Goal: Feedback & Contribution: Leave review/rating

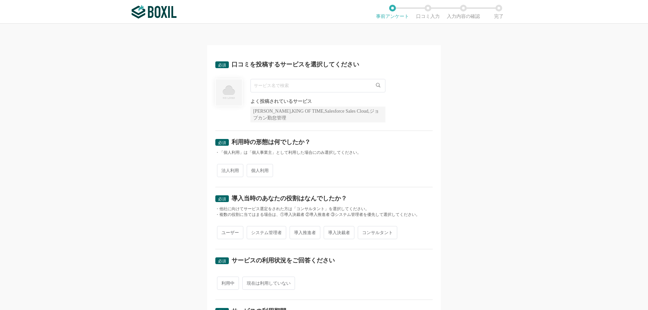
click at [300, 86] on input "text" at bounding box center [317, 85] width 135 height 13
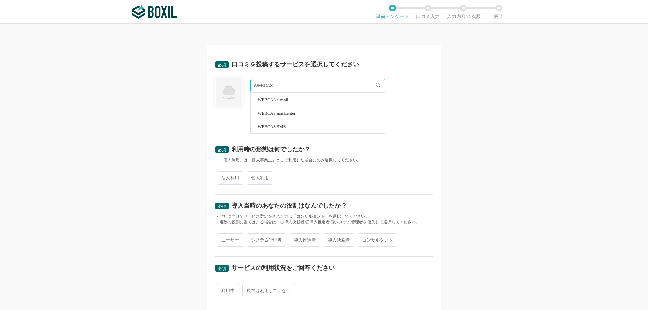
click at [288, 115] on li "WEBCAS mailcenter" at bounding box center [318, 112] width 134 height 13
type input "WEBCAS mailcenter"
radio input "true"
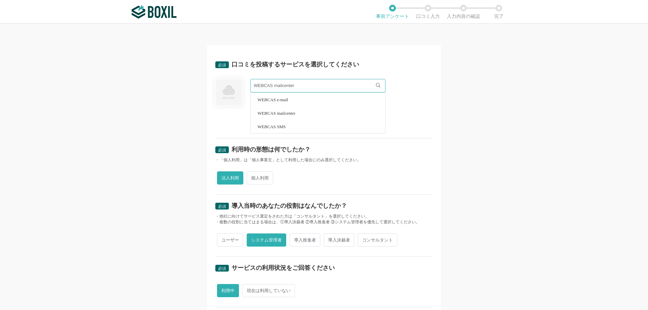
radio input "true"
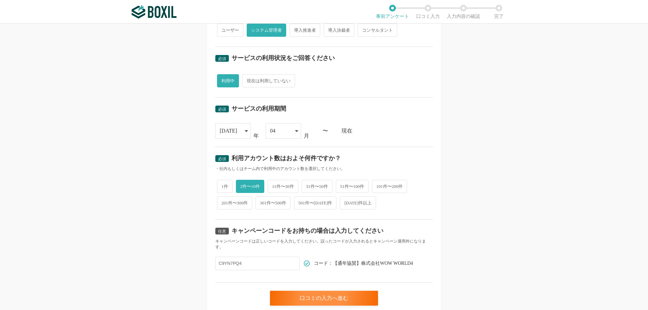
scroll to position [228, 0]
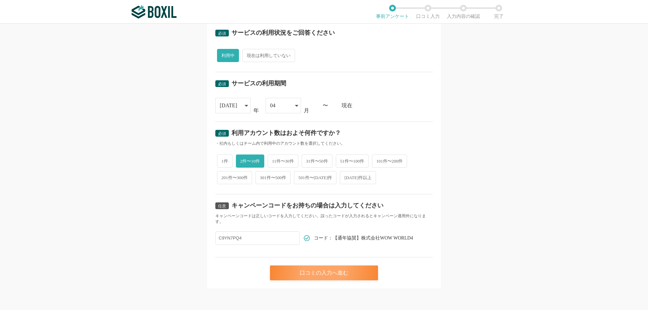
click at [318, 274] on div "口コミの入力へ進む" at bounding box center [324, 273] width 108 height 15
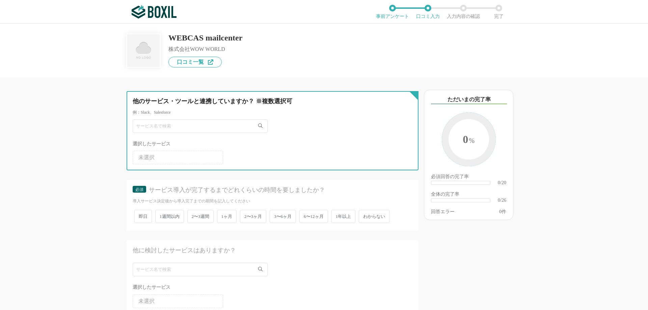
click at [207, 126] on input "text" at bounding box center [200, 125] width 135 height 13
type input "お"
type input "outloo"
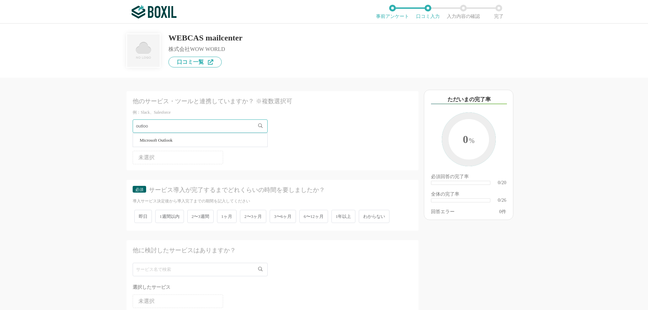
click at [172, 138] on span "Microsoft Outlook" at bounding box center [156, 140] width 33 height 4
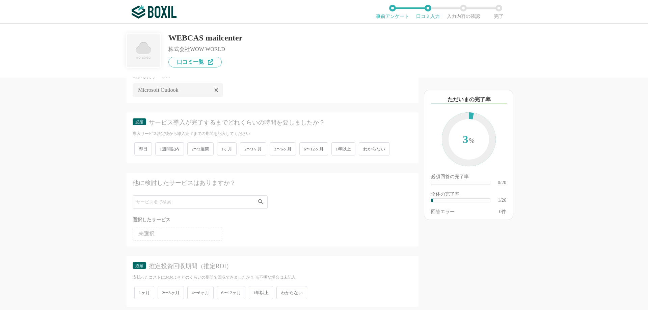
click at [374, 153] on span "わからない" at bounding box center [374, 148] width 31 height 13
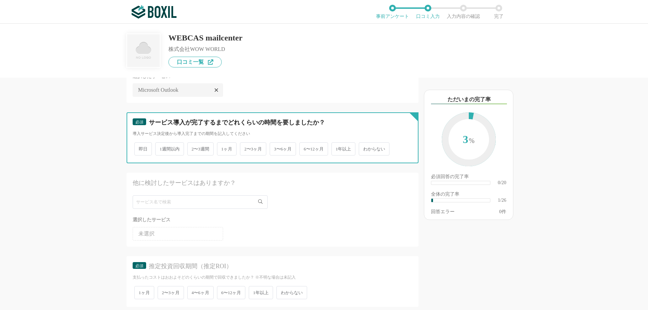
click at [365, 148] on input "わからない" at bounding box center [362, 145] width 4 height 4
radio input "true"
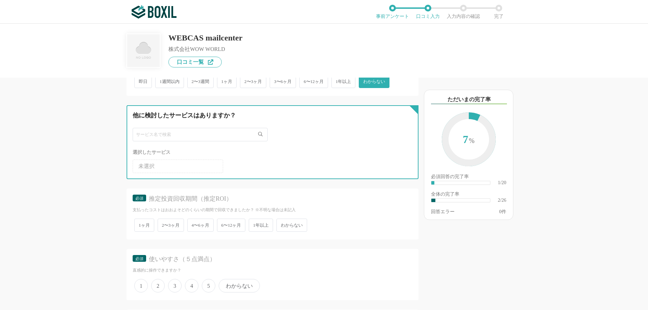
click at [224, 138] on input "text" at bounding box center [200, 134] width 135 height 13
click at [211, 133] on input "text" at bounding box center [200, 134] width 135 height 13
paste input "Salesforce Marketing Cloud"
type input "Salesforce Marketing Cloud"
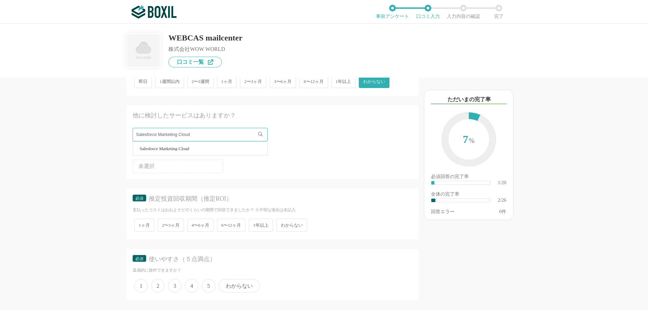
click at [167, 150] on span "Salesforce Marketing Cloud" at bounding box center [165, 148] width 50 height 4
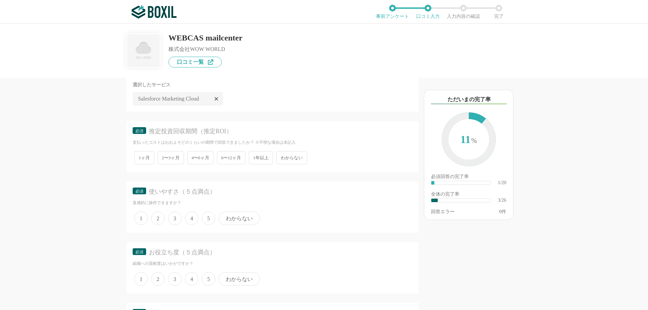
click at [304, 157] on span "わからない" at bounding box center [291, 157] width 31 height 13
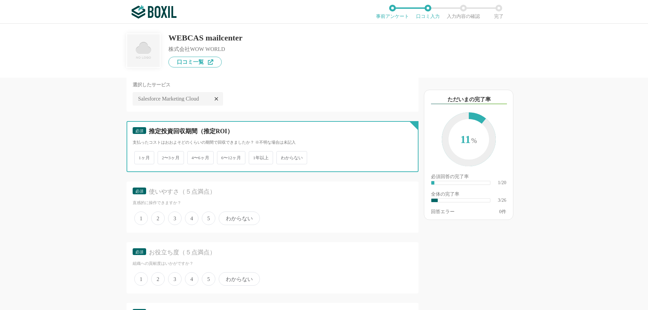
click at [282, 157] on input "わからない" at bounding box center [280, 154] width 4 height 4
radio input "true"
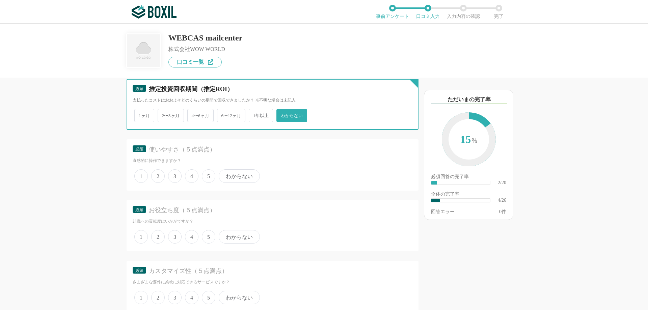
scroll to position [270, 0]
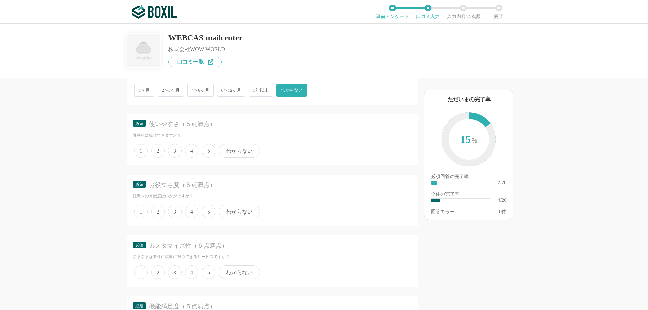
drag, startPoint x: 206, startPoint y: 153, endPoint x: 207, endPoint y: 200, distance: 47.3
click at [207, 153] on span "5" at bounding box center [208, 150] width 13 height 13
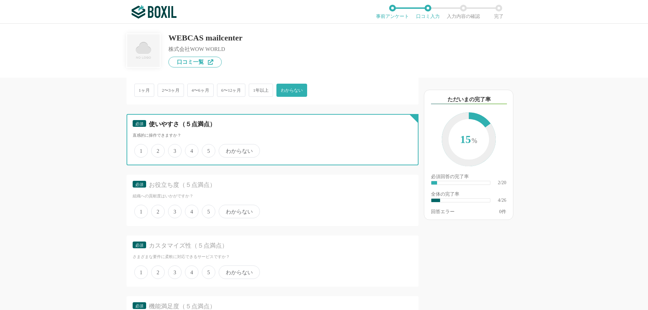
click at [207, 150] on input "5" at bounding box center [205, 147] width 4 height 4
radio input "true"
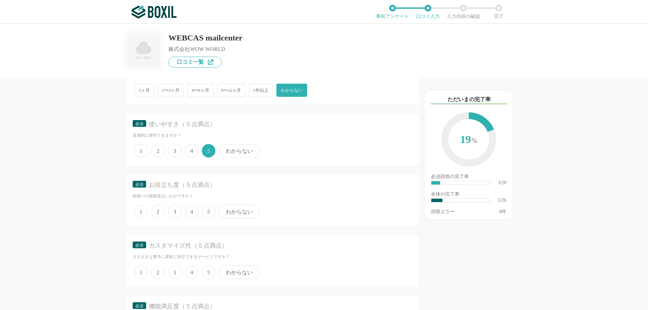
click at [209, 209] on span "5" at bounding box center [208, 211] width 13 height 13
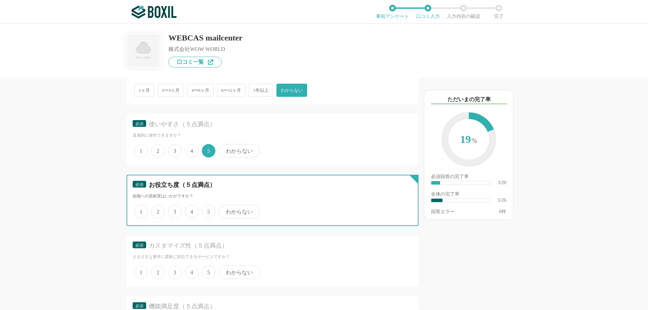
click at [208, 209] on input "5" at bounding box center [205, 208] width 4 height 4
radio input "true"
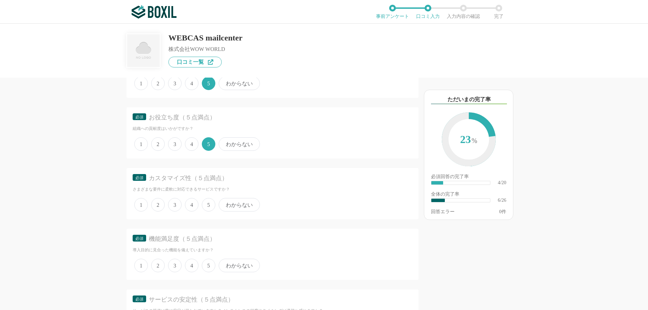
click at [209, 211] on span "5" at bounding box center [208, 204] width 13 height 13
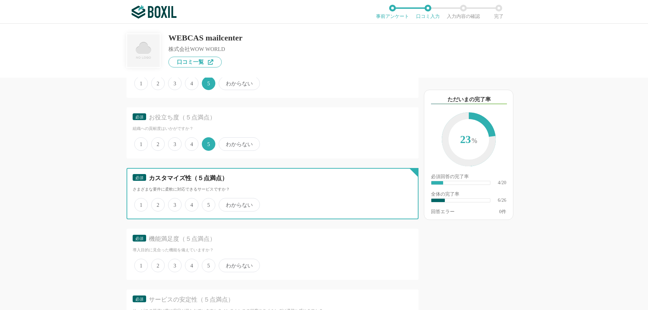
click at [208, 203] on input "5" at bounding box center [205, 201] width 4 height 4
radio input "true"
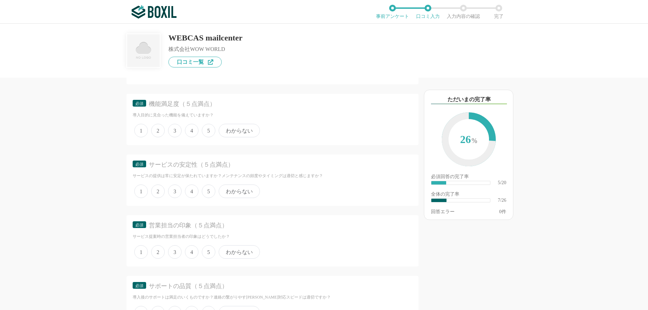
click at [207, 131] on span "5" at bounding box center [208, 130] width 13 height 13
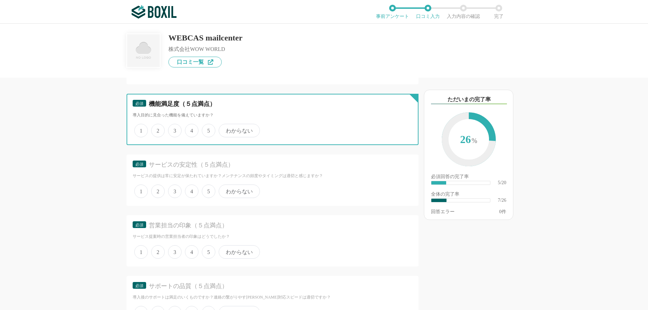
click at [207, 129] on input "5" at bounding box center [205, 127] width 4 height 4
radio input "true"
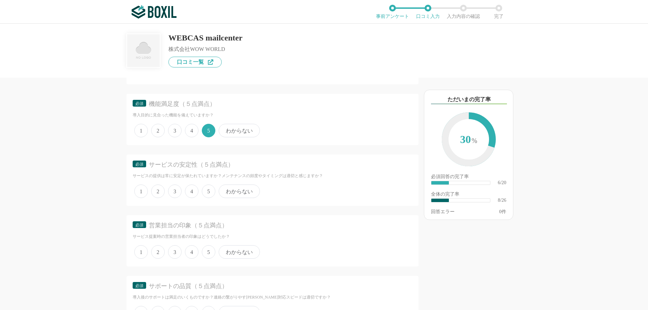
click at [210, 188] on span "5" at bounding box center [208, 191] width 13 height 13
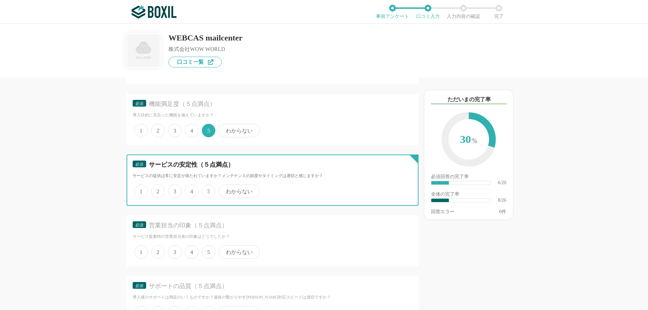
click at [208, 188] on input "5" at bounding box center [205, 188] width 4 height 4
radio input "true"
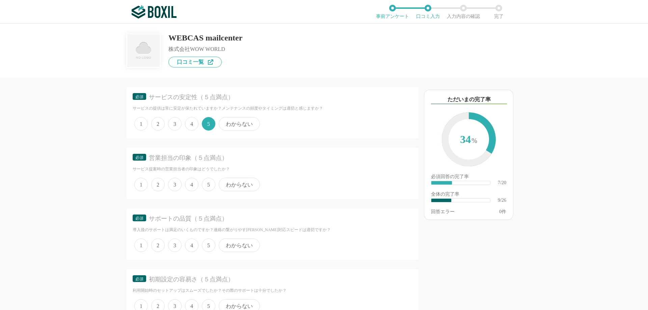
click at [206, 188] on span "5" at bounding box center [208, 184] width 13 height 13
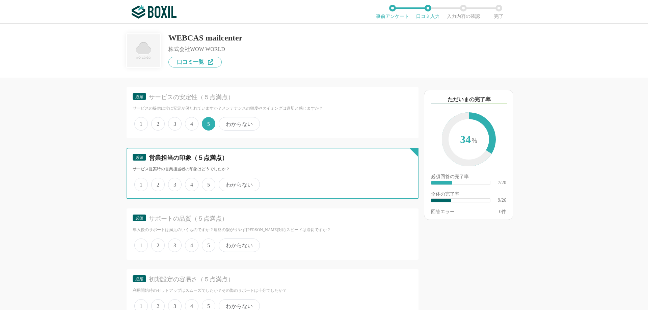
click at [206, 183] on input "5" at bounding box center [205, 181] width 4 height 4
radio input "true"
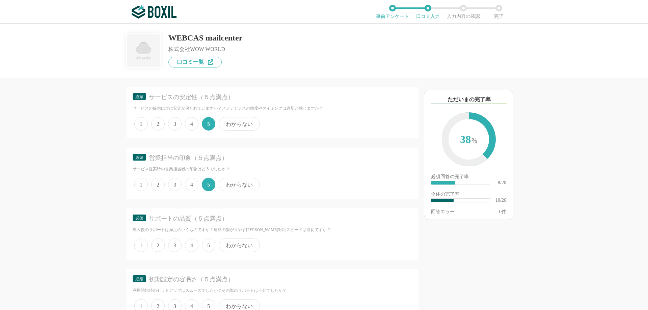
click at [209, 243] on span "5" at bounding box center [208, 245] width 13 height 13
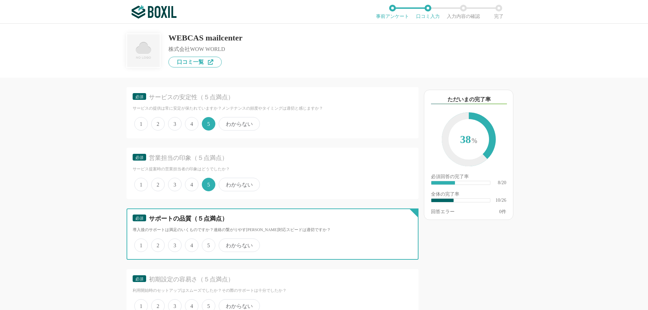
click at [208, 243] on input "5" at bounding box center [205, 242] width 4 height 4
radio input "true"
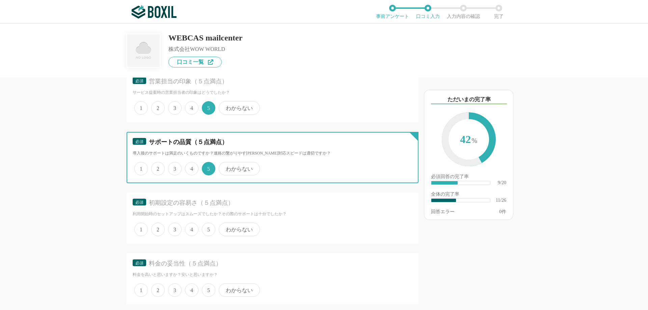
scroll to position [675, 0]
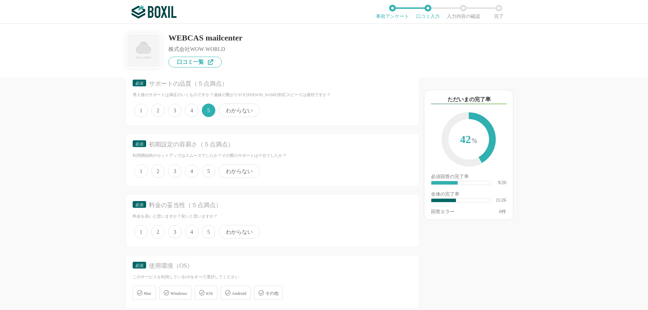
click at [209, 170] on span "5" at bounding box center [208, 170] width 13 height 13
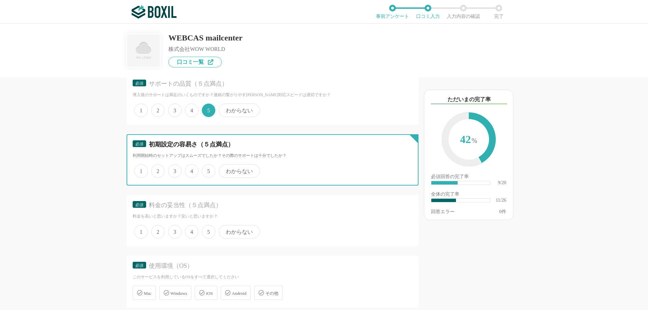
click at [208, 170] on input "5" at bounding box center [205, 167] width 4 height 4
radio input "true"
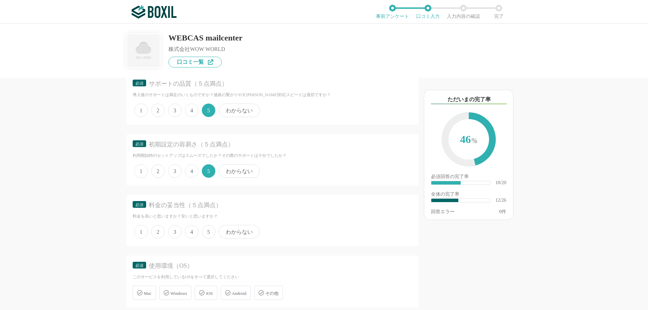
click at [210, 233] on span "5" at bounding box center [208, 231] width 13 height 13
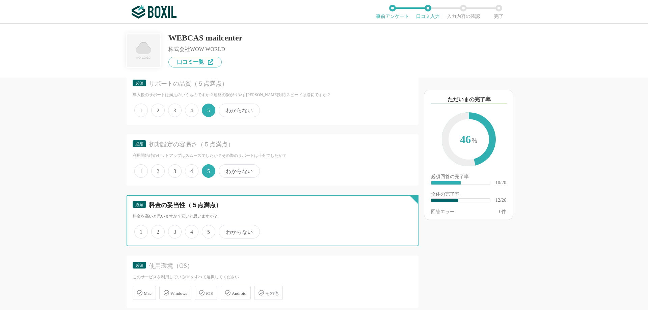
click at [208, 230] on input "5" at bounding box center [205, 228] width 4 height 4
radio input "true"
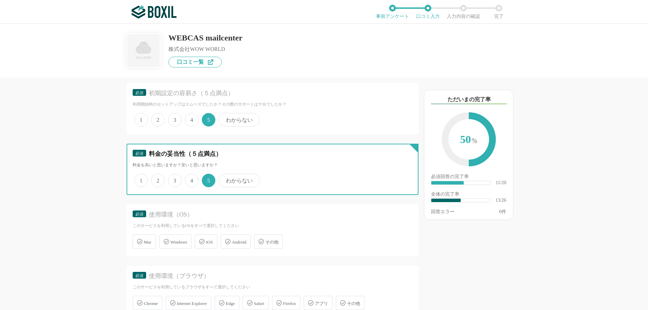
scroll to position [742, 0]
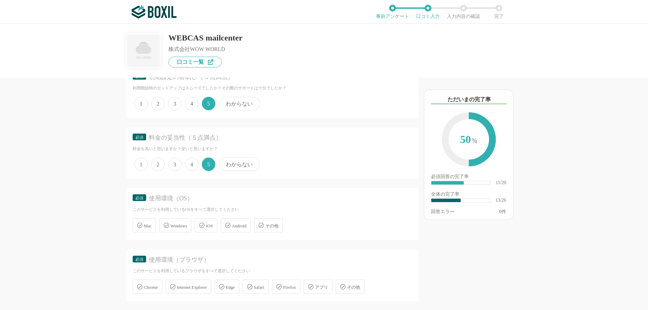
click at [182, 227] on span "Windows" at bounding box center [178, 225] width 17 height 5
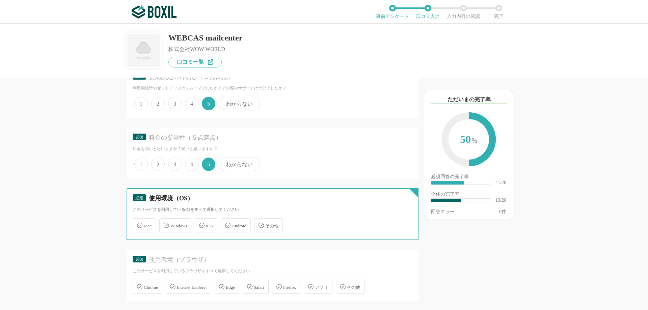
click at [165, 224] on input "Windows" at bounding box center [163, 221] width 4 height 4
checkbox input "true"
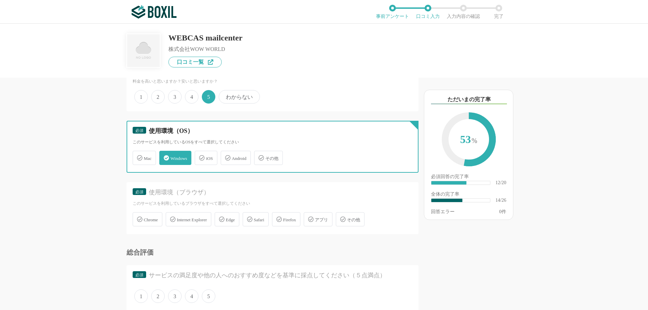
scroll to position [877, 0]
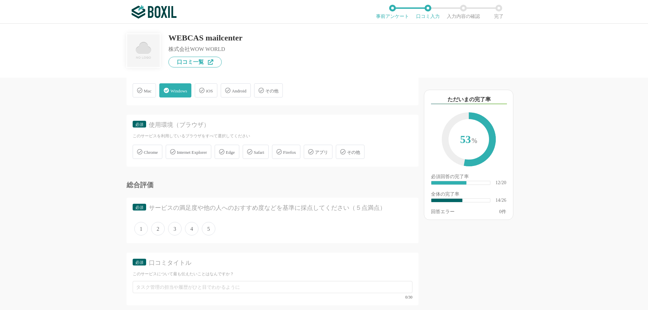
click at [144, 150] on span "Chrome" at bounding box center [151, 152] width 14 height 5
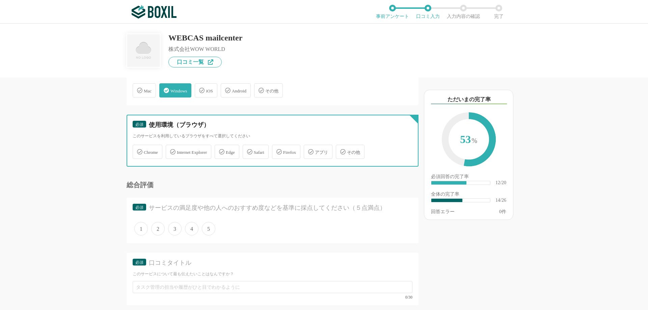
click at [138, 150] on input "Chrome" at bounding box center [136, 148] width 4 height 4
checkbox input "true"
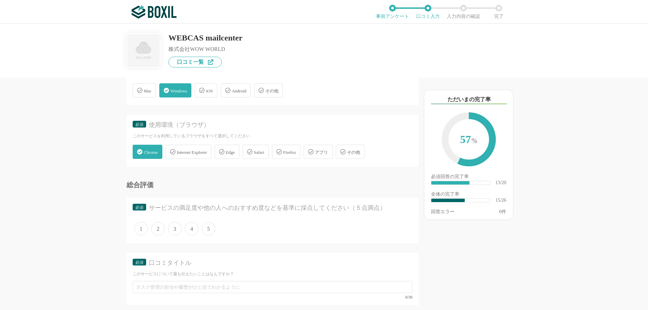
drag, startPoint x: 232, startPoint y: 152, endPoint x: 221, endPoint y: 190, distance: 39.5
click at [232, 152] on span "Edge" at bounding box center [230, 152] width 9 height 5
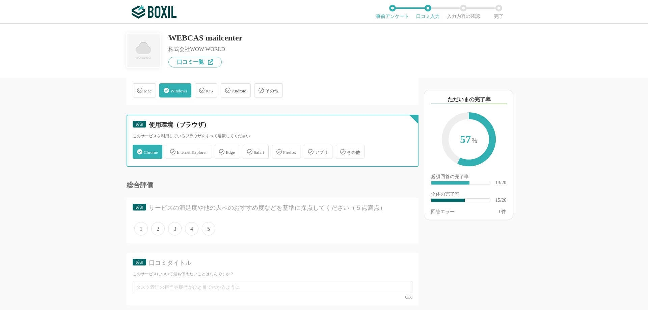
click at [220, 150] on input "Edge" at bounding box center [218, 148] width 4 height 4
checkbox input "true"
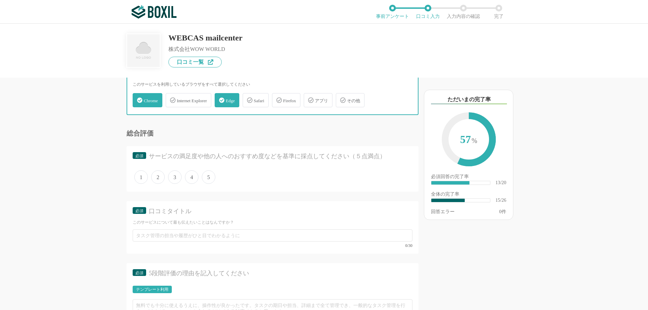
scroll to position [945, 0]
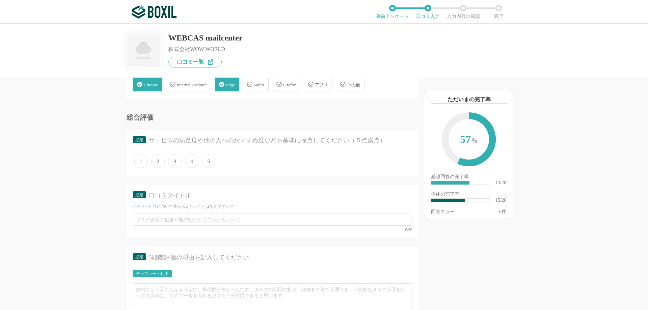
click at [206, 159] on span "5" at bounding box center [208, 161] width 13 height 13
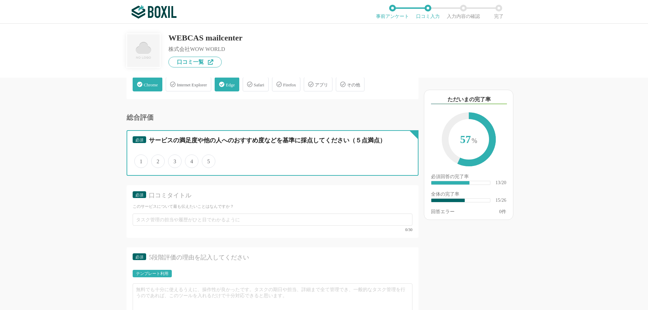
click at [206, 159] on input "5" at bounding box center [205, 158] width 4 height 4
radio input "true"
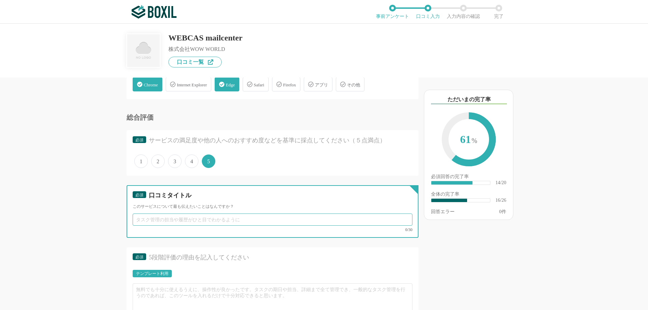
click at [211, 221] on input "text" at bounding box center [273, 220] width 280 height 12
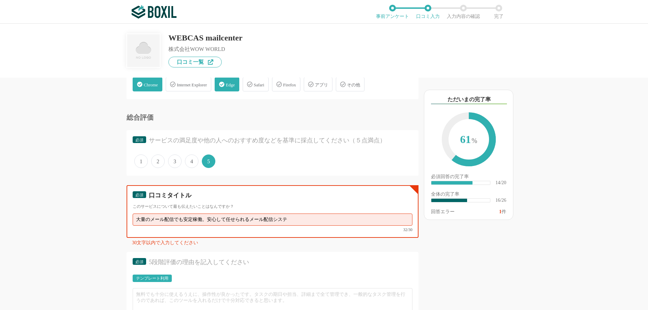
drag, startPoint x: 203, startPoint y: 220, endPoint x: 292, endPoint y: 220, distance: 89.4
click at [291, 220] on input "大量のメール配信でも安定稼働。安心して任せられるメール配信システ" at bounding box center [273, 220] width 280 height 12
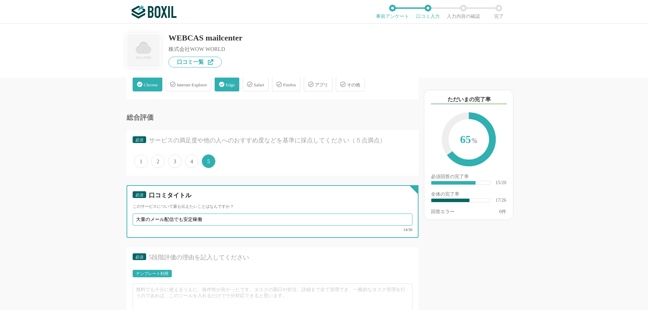
type input "大量のメール配信でも安定稼働"
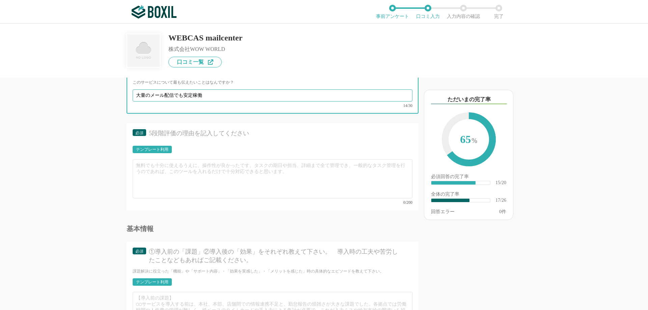
scroll to position [1080, 0]
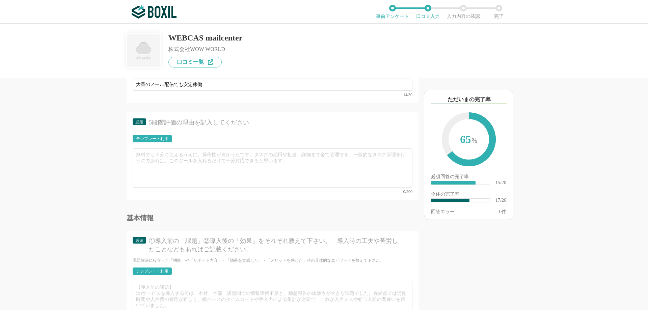
click at [167, 140] on div "テンプレート利用" at bounding box center [152, 139] width 32 height 4
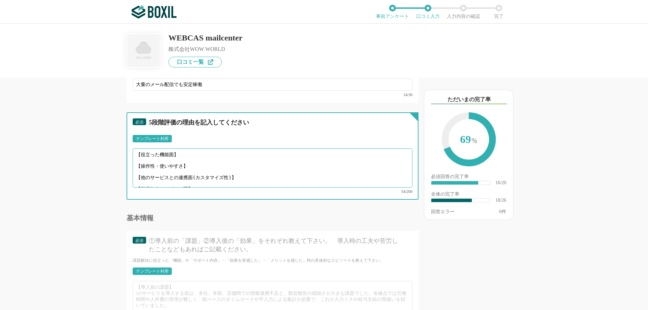
scroll to position [5, 0]
drag, startPoint x: 137, startPoint y: 154, endPoint x: 218, endPoint y: 193, distance: 90.4
click at [218, 193] on div "必須 5段階評価の理由を記入してください テンプレート利用 ፠テンプレート文言が変更されてない箇所がある、または使用できないテキスト（記号）が含まれています。…" at bounding box center [273, 155] width 292 height 87
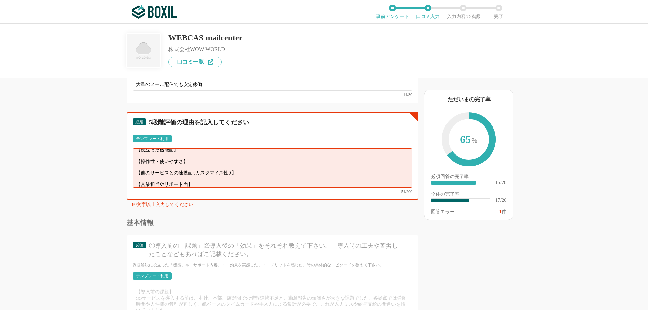
click at [186, 157] on textarea "【役立った機能面】 【操作性・使いやすさ】 【他のサービスとの連携面(カスタマイズ性)】 【営業担当やサポート面】" at bounding box center [273, 167] width 280 height 39
click at [176, 155] on textarea "【役立った機能面】 【操作性・使いやすさ】 【他のサービスとの連携面(カスタマイズ性)】 【営業担当やサポート面】" at bounding box center [273, 167] width 280 height 39
click at [181, 155] on textarea "【役立った機能面】 【操作性・使いやすさ】 【他のサービスとの連携面(カスタマイズ性)】 【営業担当やサポート面】" at bounding box center [273, 167] width 280 height 39
click at [208, 171] on textarea "【役立った機能面】 セグメント配信機能が非常に便利です 【操作性・使いやすさ】 【他のサービスとの連携面(カスタマイズ性)】 【営業担当やサポート面】" at bounding box center [273, 167] width 280 height 39
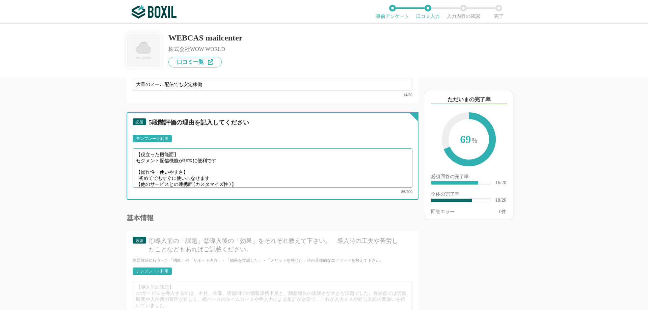
click at [234, 178] on textarea "【役立った機能面】 セグメント配信機能が非常に便利です 【操作性・使いやすさ】 初めてでもすぐに使いこなせます 【他のサービスとの連携面(カスタマイズ性)】 …" at bounding box center [273, 167] width 280 height 39
click at [212, 172] on textarea "【役立った機能面】 セグメント配信機能が非常に便利です 【操作性・使いやすさ】 初めてでもすぐに使いこなせます 【他のサービスとの連携面(カスタマイズ性)】 …" at bounding box center [273, 167] width 280 height 39
click at [244, 180] on textarea "【役立った機能面】 セグメント配信機能が非常に便利です 【操作性・使いやすさ】 初めてでもすぐに使いこなせます 【他のサービスとの連携面(カスタマイズ性)】 …" at bounding box center [273, 167] width 280 height 39
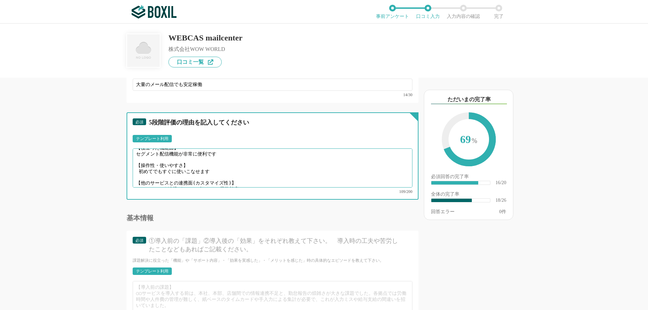
click at [280, 177] on textarea "【役立った機能面】 セグメント配信機能が非常に便利です 【操作性・使いやすさ】 初めてでもすぐに使いこなせます 【他のサービスとの連携面(カスタマイズ性)】 …" at bounding box center [273, 167] width 280 height 39
click at [266, 182] on textarea "【役立った機能面】 セグメント配信機能が非常に便利です 【操作性・使いやすさ】 初めてでもすぐに使いこなせます 【他のサービスとの連携面(カスタマイズ性)】 …" at bounding box center [273, 167] width 280 height 39
click at [218, 181] on textarea "【役立った機能面】 セグメント配信機能が非常に便利です 【操作性・使いやすさ】 初めてでもすぐに使いこなせます 【他のサービスとの連携面(カスタマイズ性)】 …" at bounding box center [273, 167] width 280 height 39
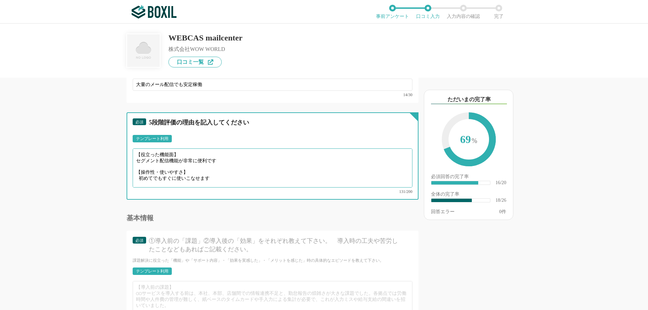
type textarea "【役立った機能面】 セグメント配信機能が非常に便利です 【操作性・使いやすさ】 初めてでもすぐに使いこなせます 【他のサービスとの連携面(カスタマイズ性)】 …"
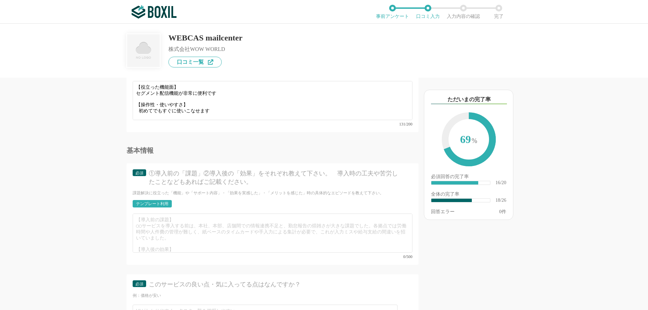
click at [164, 202] on div "テンプレート利用" at bounding box center [152, 203] width 39 height 7
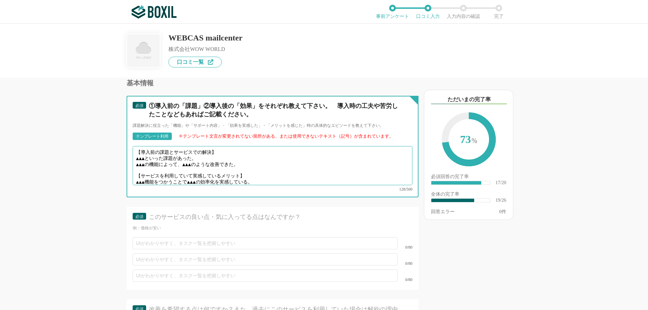
scroll to position [5, 0]
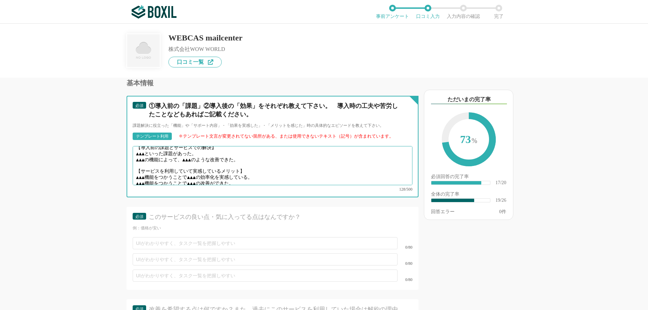
drag, startPoint x: 137, startPoint y: 148, endPoint x: 255, endPoint y: 179, distance: 122.3
click at [255, 179] on div "【導入前の課題とサービスでの解決】 ▲▲▲といった課題があった。 ▲▲▲の機能によって、▲▲▲のような改善できた。 【サービスを利用していて実感しているメリッ…" at bounding box center [273, 168] width 280 height 45
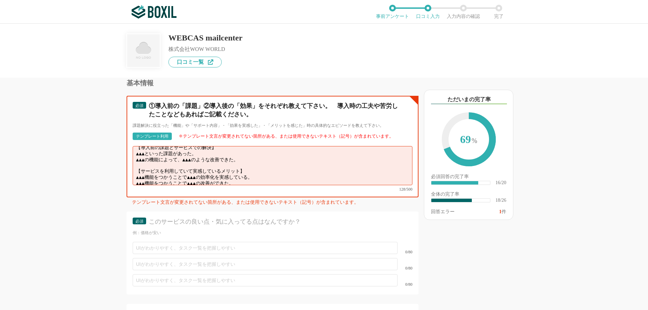
click at [201, 157] on textarea "【導入前の課題とサービスでの解決】 ▲▲▲といった課題があった。 ▲▲▲の機能によって、▲▲▲のような改善できた。 【サービスを利用していて実感しているメリッ…" at bounding box center [273, 165] width 280 height 39
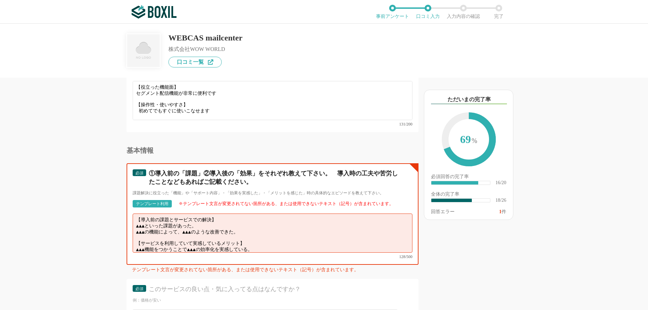
scroll to position [1215, 0]
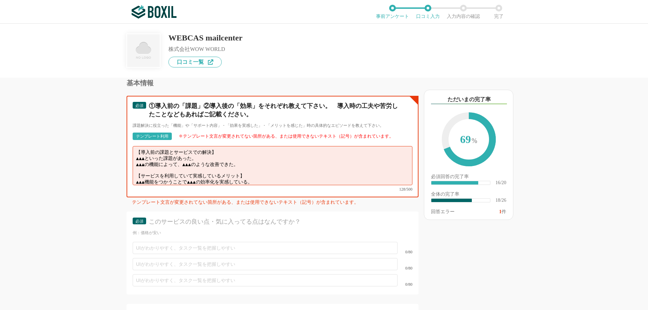
drag, startPoint x: 203, startPoint y: 152, endPoint x: 135, endPoint y: 152, distance: 68.2
click at [135, 152] on textarea "【導入前の課題とサービスでの解決】 ▲▲▲といった課題があった。 ▲▲▲の機能によって、▲▲▲のような改善できた。 【サービスを利用していて実感しているメリッ…" at bounding box center [273, 165] width 280 height 39
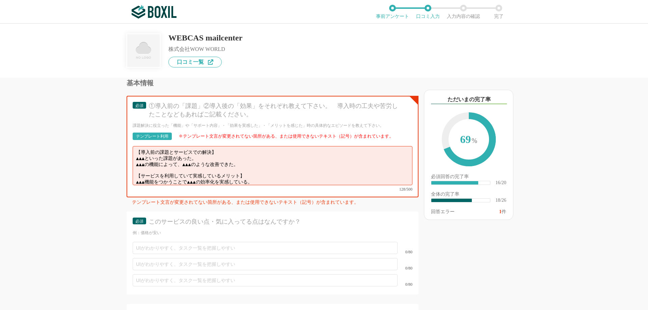
drag, startPoint x: 258, startPoint y: 65, endPoint x: 371, endPoint y: 84, distance: 114.7
click at [259, 65] on div "WEBCAS mailcenter 株式会社WOW WORLD 口コミ一覧" at bounding box center [324, 46] width 395 height 44
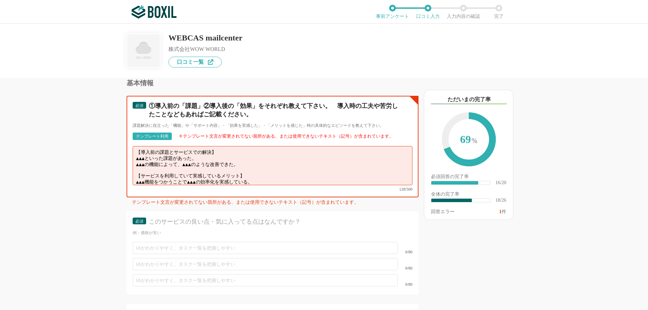
drag, startPoint x: 137, startPoint y: 152, endPoint x: 201, endPoint y: 153, distance: 64.1
click at [201, 153] on textarea "【導入前の課題とサービスでの解決】 ▲▲▲といった課題があった。 ▲▲▲の機能によって、▲▲▲のような改善できた。 【サービスを利用していて実感しているメリッ…" at bounding box center [273, 165] width 280 height 39
paste textarea "配信対象ごとの内容の出し分けが手間だ"
drag, startPoint x: 137, startPoint y: 157, endPoint x: 248, endPoint y: 157, distance: 111.4
click at [248, 157] on textarea "【導入前の課題とサービスでの解決】 配信対象ごとの内容の出し分けが手間だった。 ▲▲▲の機能によって、▲▲▲のような改善できた。 【サービスを利用していて実感…" at bounding box center [273, 165] width 280 height 39
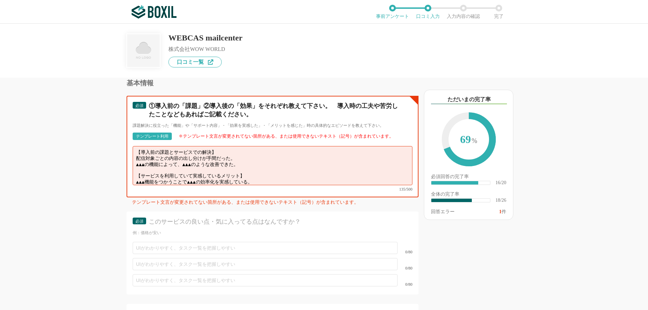
paste textarea "顧客ごとに最適なメールを自動で出し分けられるようになり、配信作業が効率化され"
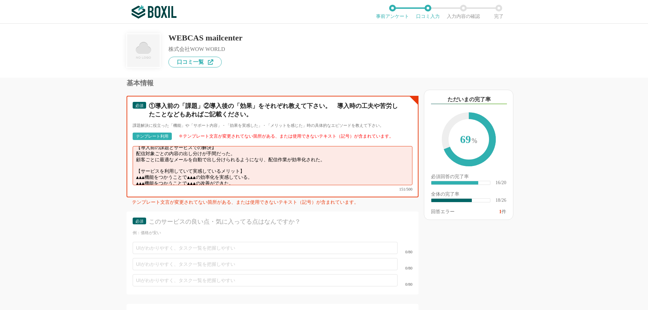
drag, startPoint x: 138, startPoint y: 170, endPoint x: 267, endPoint y: 168, distance: 128.9
click at [267, 168] on textarea "【導入前の課題とサービスでの解決】 配信対象ごとの内容の出し分けが手間だった。 顧客ごとに最適なメールを自動で出し分けられるようになり、配信作業が効率化された…" at bounding box center [273, 165] width 280 height 39
paste textarea "誰でも簡単にメールを作成でき、作業の効率化を実感している。"
click at [163, 174] on textarea "【導入前の課題とサービスでの解決】 配信対象ごとの内容の出し分けが手間だった。 顧客ごとに最適なメールを自動で出し分けられるようになり、配信作業が効率化された…" at bounding box center [273, 165] width 280 height 39
drag, startPoint x: 136, startPoint y: 173, endPoint x: 281, endPoint y: 171, distance: 145.1
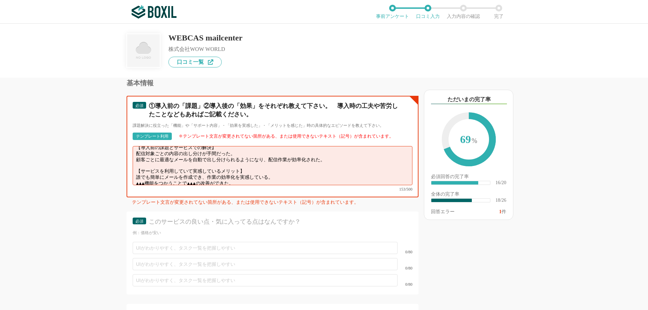
click at [281, 171] on textarea "【導入前の課題とサービスでの解決】 配信対象ごとの内容の出し分けが手間だった。 顧客ごとに最適なメールを自動で出し分けられるようになり、配信作業が効率化された…" at bounding box center [273, 165] width 280 height 39
paste textarea "レポート機能を使うことで、開封率や[PERSON_NAME]率の改善ポイントを見える化"
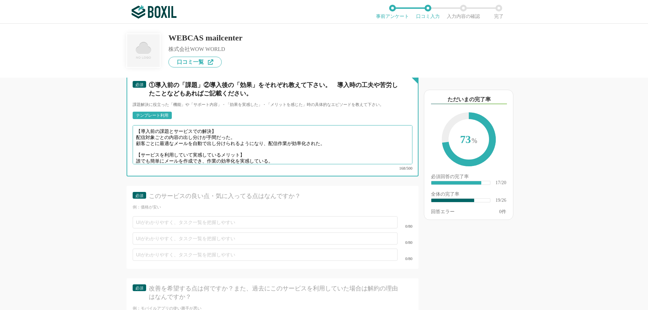
scroll to position [1282, 0]
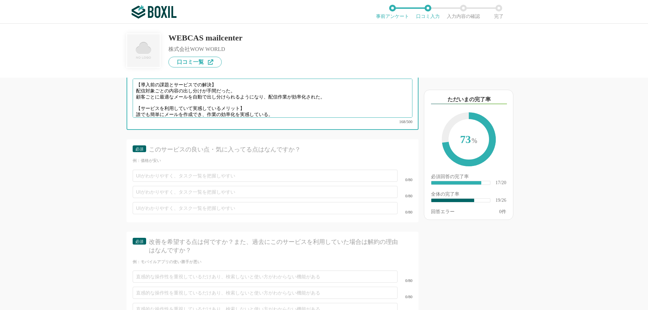
type textarea "【導入前の課題とサービスでの解決】 配信対象ごとの内容の出し分けが手間だった。 顧客ごとに最適なメールを自動で出し分けられるようになり、配信作業が効率化された…"
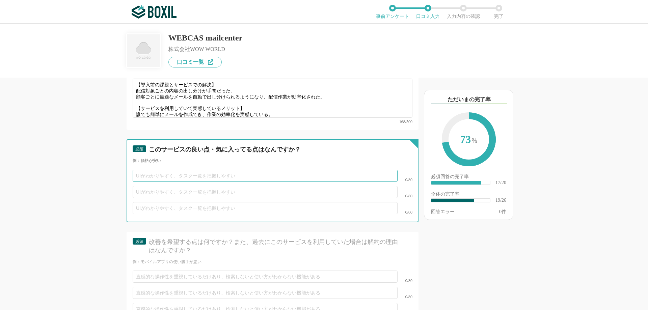
click at [149, 170] on input "text" at bounding box center [265, 176] width 265 height 12
paste input "大量配信でもエラーや遅延が少なく、確実にユーザーにメールが届く安心感があります。"
type input "大量配信でもエラーや遅延が少なく、確実にユーザーにメールが届く安心感があります。"
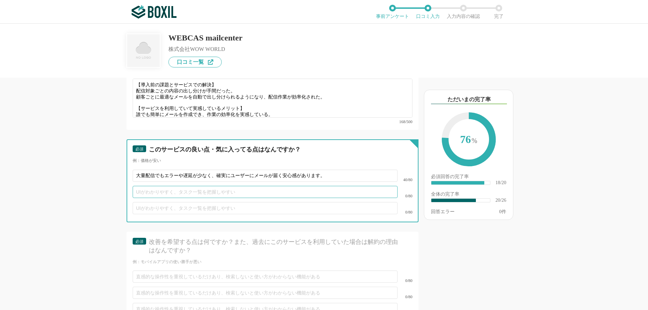
click at [152, 186] on input "text" at bounding box center [265, 192] width 265 height 12
paste input "メール作成から配信、レポート確認までがシンプルな操作で完結し、専門知識がなくても使いやすいです。"
type input "メール作成から配信、レポート確認までがシンプルな操作で完結し、専門知識がなくても使いやすいです。"
click at [175, 204] on input "text" at bounding box center [265, 208] width 265 height 12
paste input "顧客データを活用したパーソナライズ配信が可能なのが大きな強み"
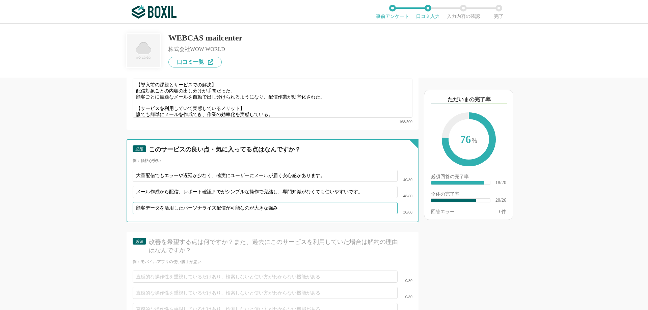
type input "顧客データを活用したパーソナライズ配信が可能なのが大きな強み"
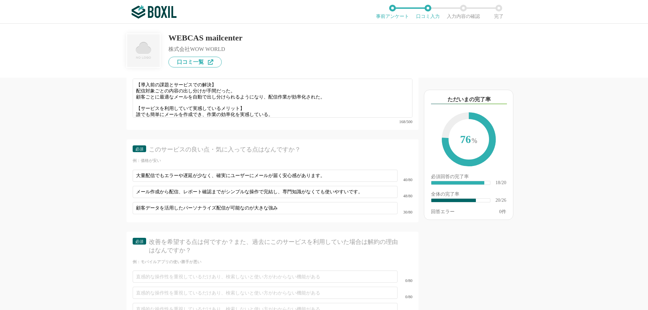
click at [92, 225] on div "他のサービス・ツールと連携していますか？ ※複数選択可 例：Slack、Salesforce 選択したサービス 未選択 Microsoft Outlook 必…" at bounding box center [249, 194] width 337 height 233
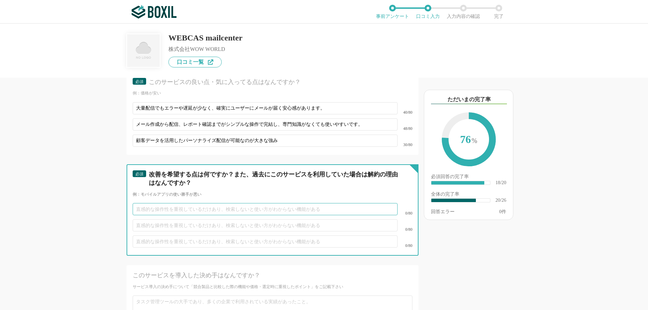
click at [154, 203] on input "text" at bounding box center [265, 209] width 265 height 12
paste input "UIの見た目や操作感が少し時代遅れな印象を受ける場面がある。"
type input "UIの見た目や操作感が少し時代遅れな印象を受ける場面がある。"
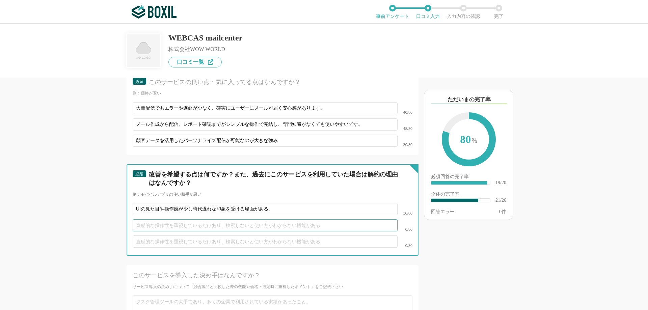
click at [179, 219] on input "text" at bounding box center [265, 225] width 265 height 12
paste input "もう少しスモールスタート向けのプランがあると導入の後押しになる。"
type input "もう少しスモールスタート向けのプランがあると導入の後押しになる。"
click at [174, 236] on input "text" at bounding box center [265, 242] width 265 height 12
paste input "業種別・目的別のテンプレートがもっと充実していると嬉しい。"
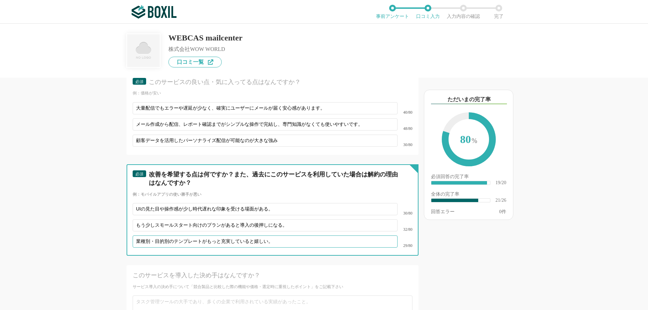
click at [220, 236] on input "業種別・目的別のテンプレートがもっと充実していると嬉しい。" at bounding box center [265, 242] width 265 height 12
type input "業種別・目的別のテンプレートが充実していると嬉しい。"
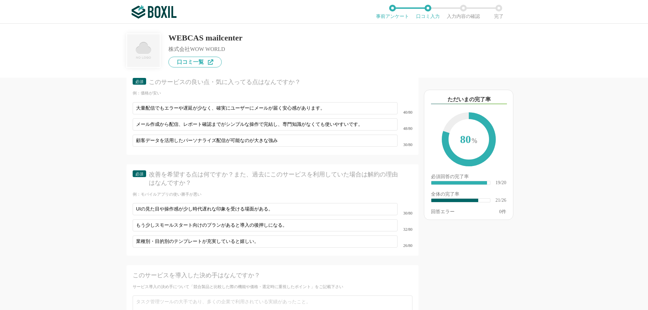
click at [104, 243] on div "他のサービス・ツールと連携していますか？ ※複数選択可 例：Slack、Salesforce 選択したサービス 未選択 Microsoft Outlook 必…" at bounding box center [249, 194] width 337 height 233
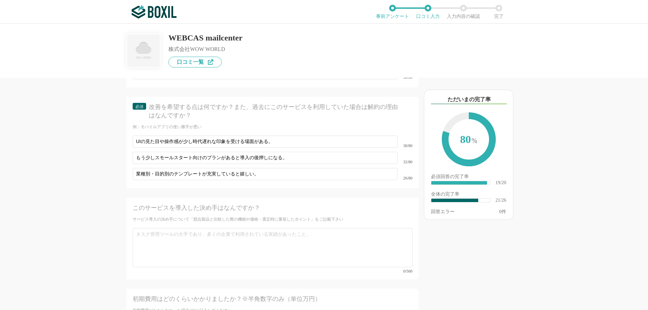
scroll to position [1485, 0]
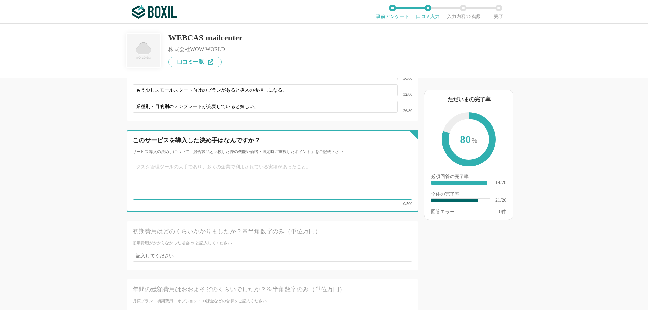
click at [278, 167] on textarea at bounding box center [273, 180] width 280 height 39
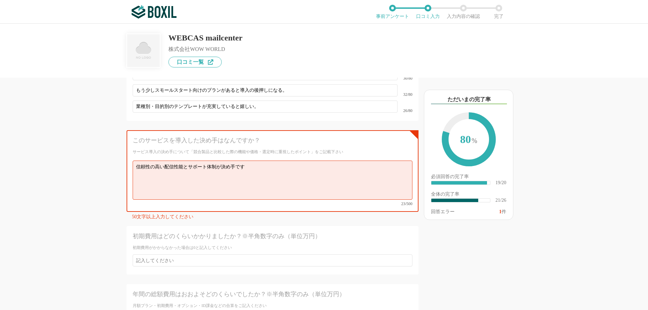
click at [60, 236] on div "他のサービス・ツールと連携していますか？ ※複数選択可 例：Slack、Salesforce 選択したサービス 未選択 Microsoft Outlook 必…" at bounding box center [324, 167] width 648 height 287
click at [256, 175] on textarea "信頼性の高い配信性能とサポート体制が決め手です" at bounding box center [273, 180] width 280 height 39
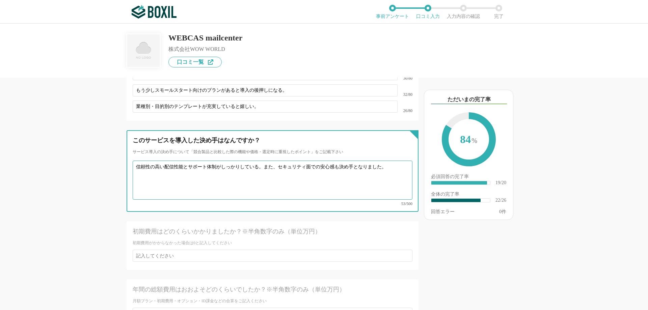
scroll to position [1552, 0]
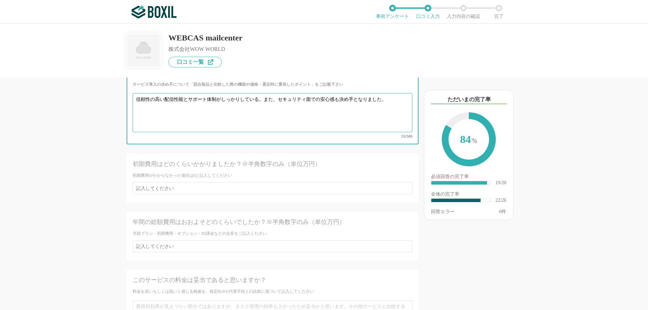
type textarea "信頼性の高い配信性能とサポート体制がしっかりしている。また、セキュリティ面での安心感も決め手となりました。"
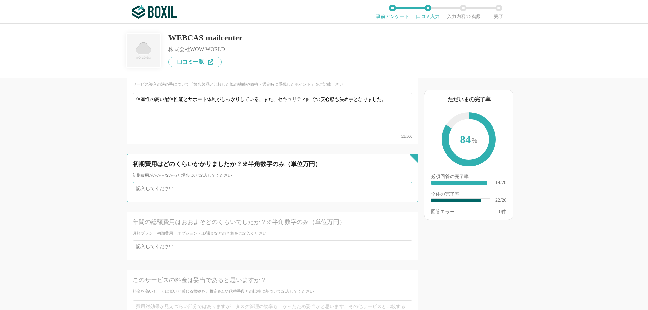
click at [209, 182] on input "number" at bounding box center [273, 188] width 280 height 12
click at [401, 182] on input "1" at bounding box center [273, 188] width 280 height 12
click at [403, 182] on input "2" at bounding box center [273, 188] width 280 height 12
click at [399, 182] on input "1" at bounding box center [273, 188] width 280 height 12
click at [399, 182] on input "0" at bounding box center [273, 188] width 280 height 12
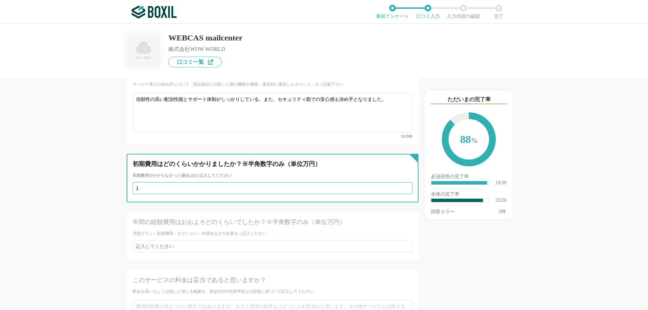
click at [399, 182] on input "1" at bounding box center [273, 188] width 280 height 12
click at [399, 182] on input "0" at bounding box center [273, 188] width 280 height 12
click at [399, 182] on input "1" at bounding box center [273, 188] width 280 height 12
click at [400, 182] on input "2" at bounding box center [273, 188] width 280 height 12
click at [400, 182] on input "3" at bounding box center [273, 188] width 280 height 12
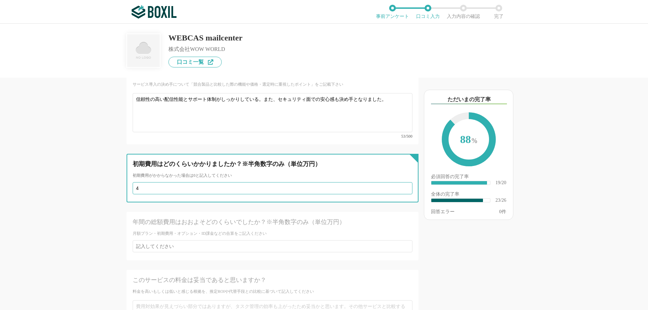
click at [400, 182] on input "4" at bounding box center [273, 188] width 280 height 12
type input "5"
click at [400, 182] on input "5" at bounding box center [273, 188] width 280 height 12
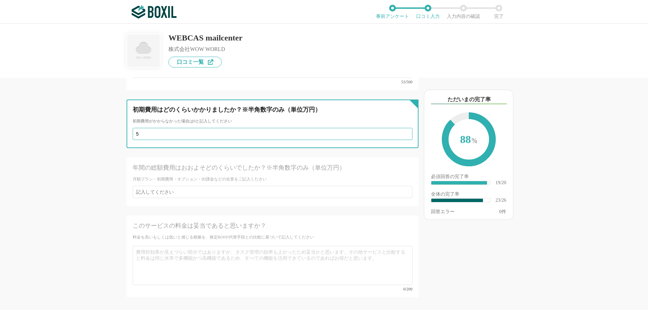
scroll to position [1620, 0]
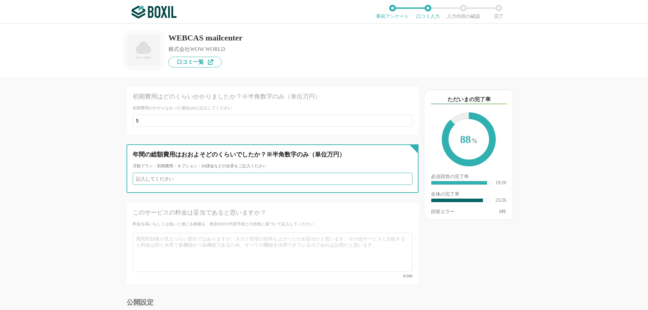
click at [269, 173] on input "number" at bounding box center [273, 179] width 280 height 12
click at [403, 173] on input "1" at bounding box center [273, 179] width 280 height 12
click at [403, 173] on input "2" at bounding box center [273, 179] width 280 height 12
click at [403, 173] on input "3" at bounding box center [273, 179] width 280 height 12
click at [403, 173] on input "4" at bounding box center [273, 179] width 280 height 12
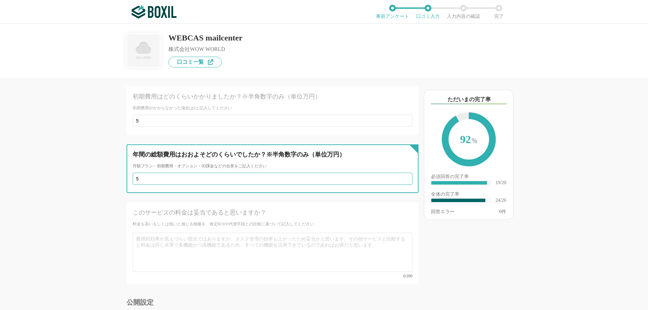
click at [403, 173] on input "5" at bounding box center [273, 179] width 280 height 12
click at [403, 173] on input "6" at bounding box center [273, 179] width 280 height 12
click at [403, 173] on input "7" at bounding box center [273, 179] width 280 height 12
click at [401, 173] on input "7" at bounding box center [273, 179] width 280 height 12
click at [401, 173] on input "6" at bounding box center [273, 179] width 280 height 12
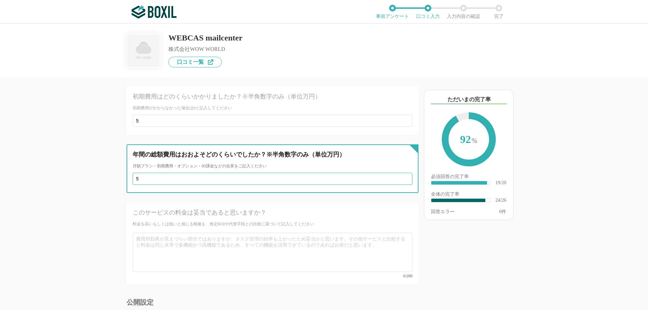
click at [401, 173] on input "5" at bounding box center [273, 179] width 280 height 12
click at [402, 173] on input "4" at bounding box center [273, 179] width 280 height 12
click at [402, 173] on input "3" at bounding box center [273, 179] width 280 height 12
click at [402, 173] on input "2" at bounding box center [273, 179] width 280 height 12
type input "1"
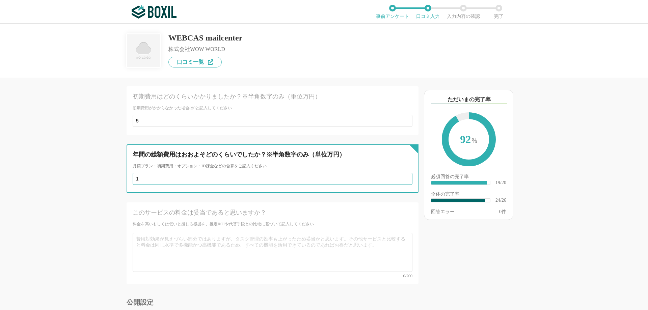
click at [402, 173] on input "1" at bounding box center [273, 179] width 280 height 12
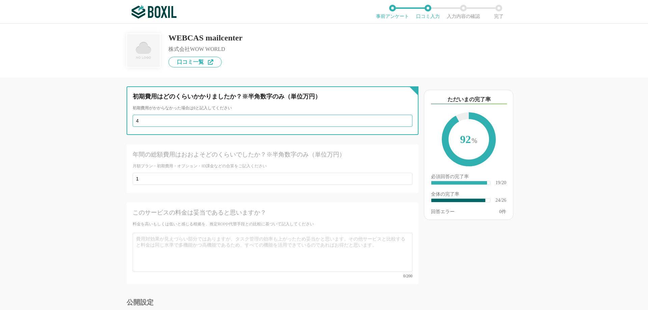
click at [402, 115] on input "4" at bounding box center [273, 121] width 280 height 12
type input "3"
click at [402, 115] on input "3" at bounding box center [273, 121] width 280 height 12
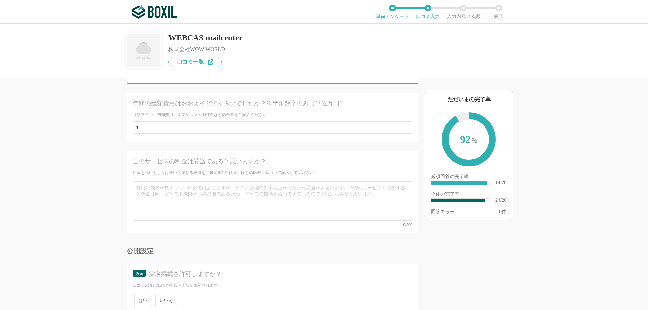
scroll to position [1695, 0]
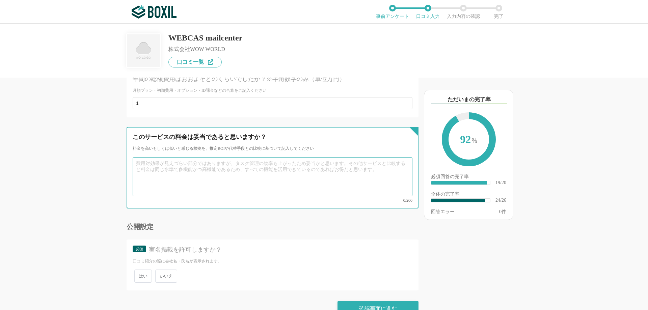
click at [304, 157] on textarea at bounding box center [273, 176] width 280 height 39
click at [208, 160] on textarea at bounding box center [273, 176] width 280 height 39
type textarea "安定した配信性能と充実したサポートを考えるとコストに見合った以上の価値があると思います。"
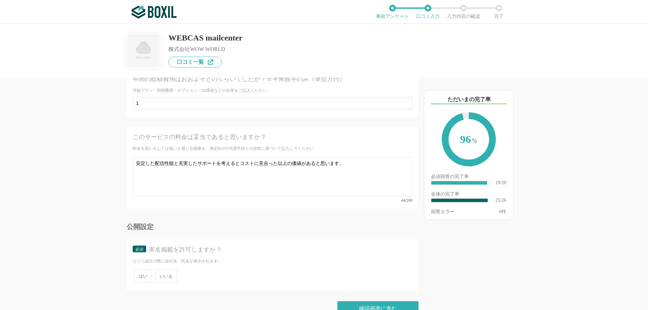
click at [168, 270] on span "いいえ" at bounding box center [166, 276] width 22 height 13
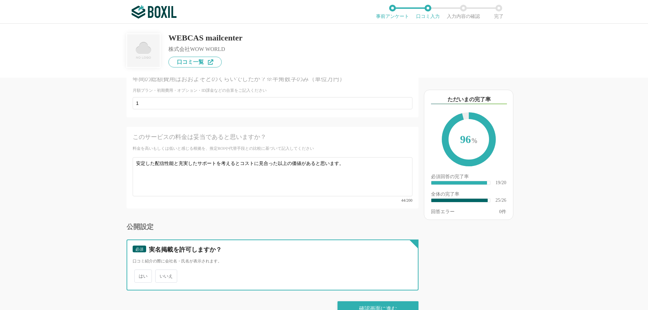
click at [161, 271] on input "いいえ" at bounding box center [159, 273] width 4 height 4
radio input "true"
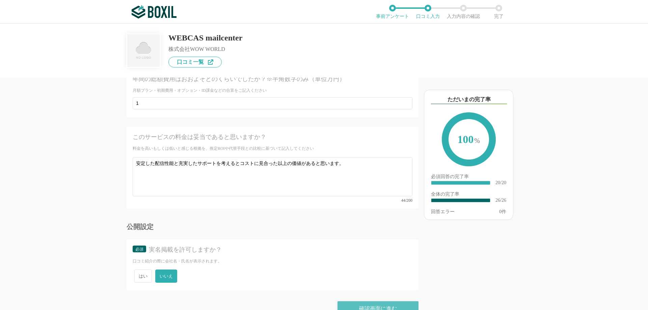
click at [350, 301] on div "確認画面に進む" at bounding box center [377, 308] width 81 height 15
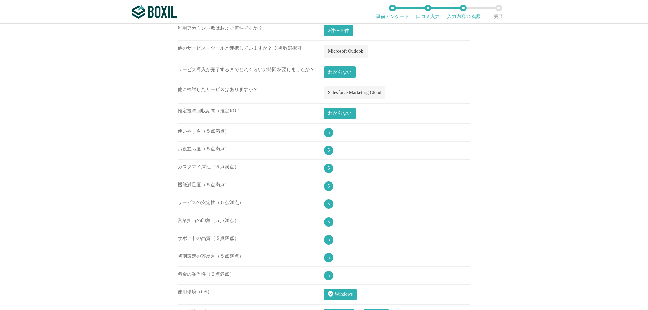
scroll to position [135, 0]
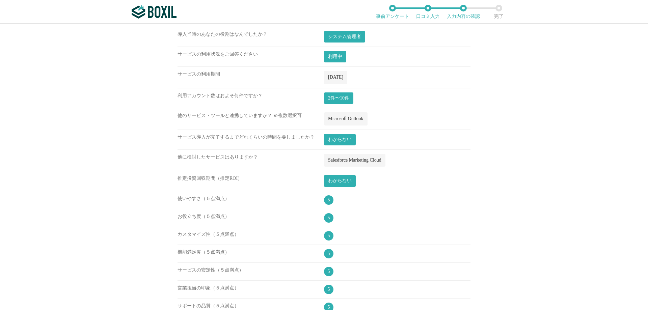
click at [336, 121] on span "Microsoft Outlook" at bounding box center [345, 118] width 35 height 5
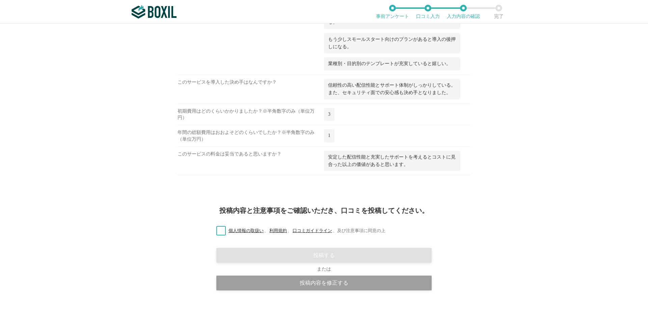
scroll to position [857, 0]
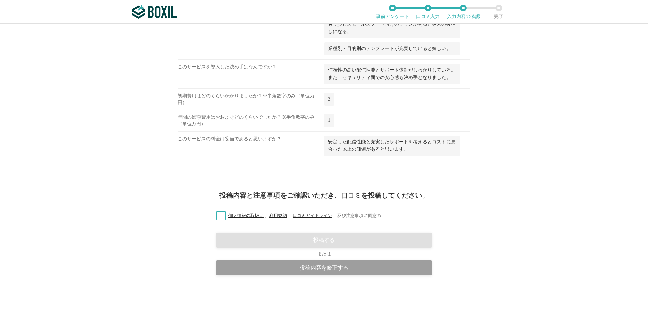
click at [216, 214] on label "個人情報の取扱い 、 利用規約 、 口コミガイドライン 、 及び注意事項に同意の上" at bounding box center [298, 215] width 174 height 7
click at [0, 0] on input "個人情報の取扱い 、 利用規約 、 口コミガイドライン 、 及び注意事項に同意の上" at bounding box center [0, 0] width 0 height 0
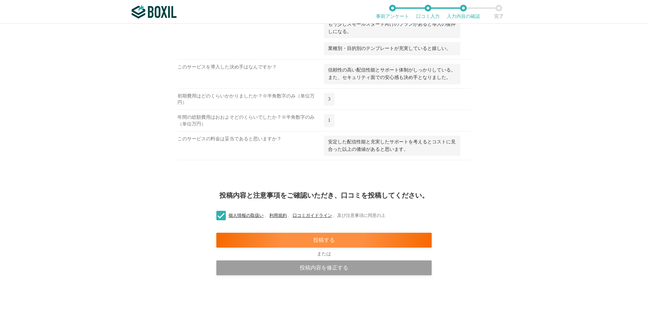
click at [217, 217] on label "個人情報の取扱い 、 利用規約 、 口コミガイドライン 、 及び注意事項に同意の上" at bounding box center [298, 215] width 174 height 7
click at [0, 0] on input "個人情報の取扱い 、 利用規約 、 口コミガイドライン 、 及び注意事項に同意の上" at bounding box center [0, 0] width 0 height 0
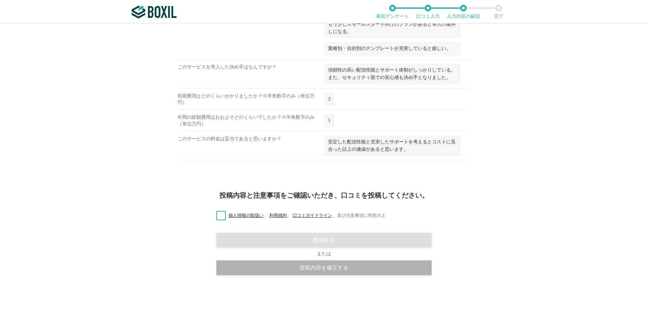
click at [286, 267] on div "投稿内容を修正する" at bounding box center [323, 268] width 215 height 15
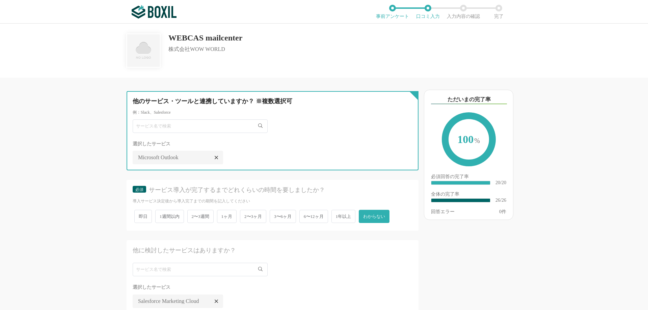
click at [195, 129] on input "text" at bounding box center [200, 125] width 135 height 13
type input "メルカート"
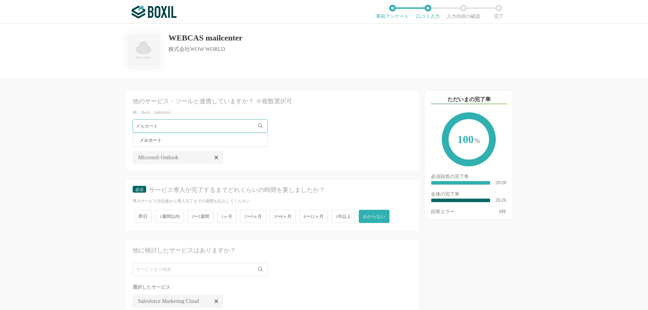
click at [167, 140] on li "メルカート" at bounding box center [200, 139] width 134 height 13
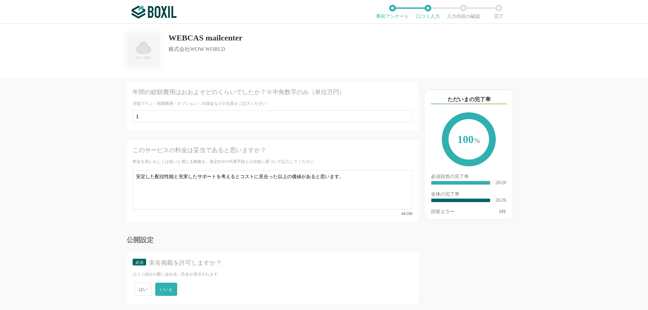
scroll to position [1695, 0]
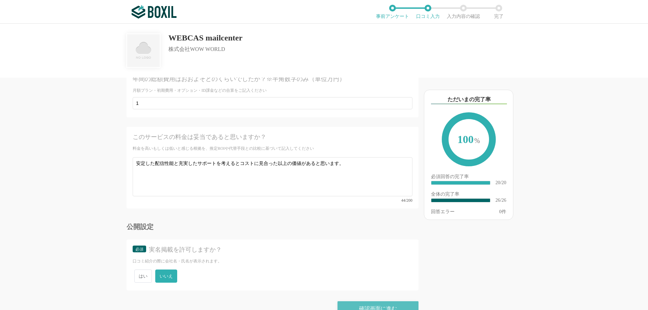
click at [358, 301] on div "確認画面に進む" at bounding box center [377, 308] width 81 height 15
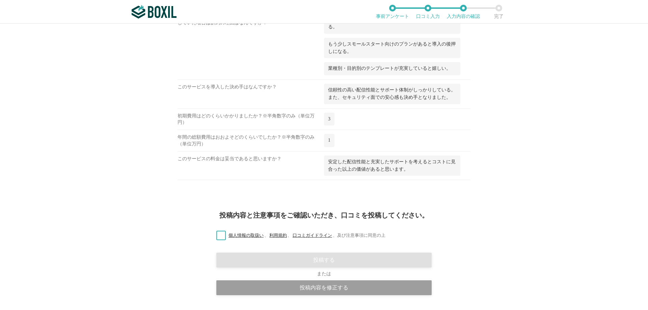
scroll to position [857, 0]
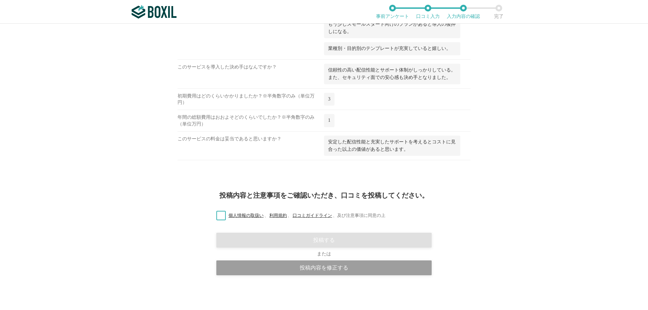
click at [218, 216] on label "個人情報の取扱い 、 利用規約 、 口コミガイドライン 、 及び注意事項に同意の上" at bounding box center [298, 215] width 174 height 7
click at [0, 0] on input "個人情報の取扱い 、 利用規約 、 口コミガイドライン 、 及び注意事項に同意の上" at bounding box center [0, 0] width 0 height 0
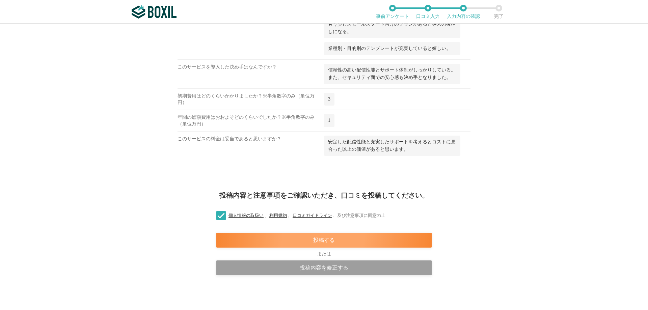
click at [316, 242] on div "投稿する" at bounding box center [323, 240] width 215 height 15
